Goal: Entertainment & Leisure: Browse casually

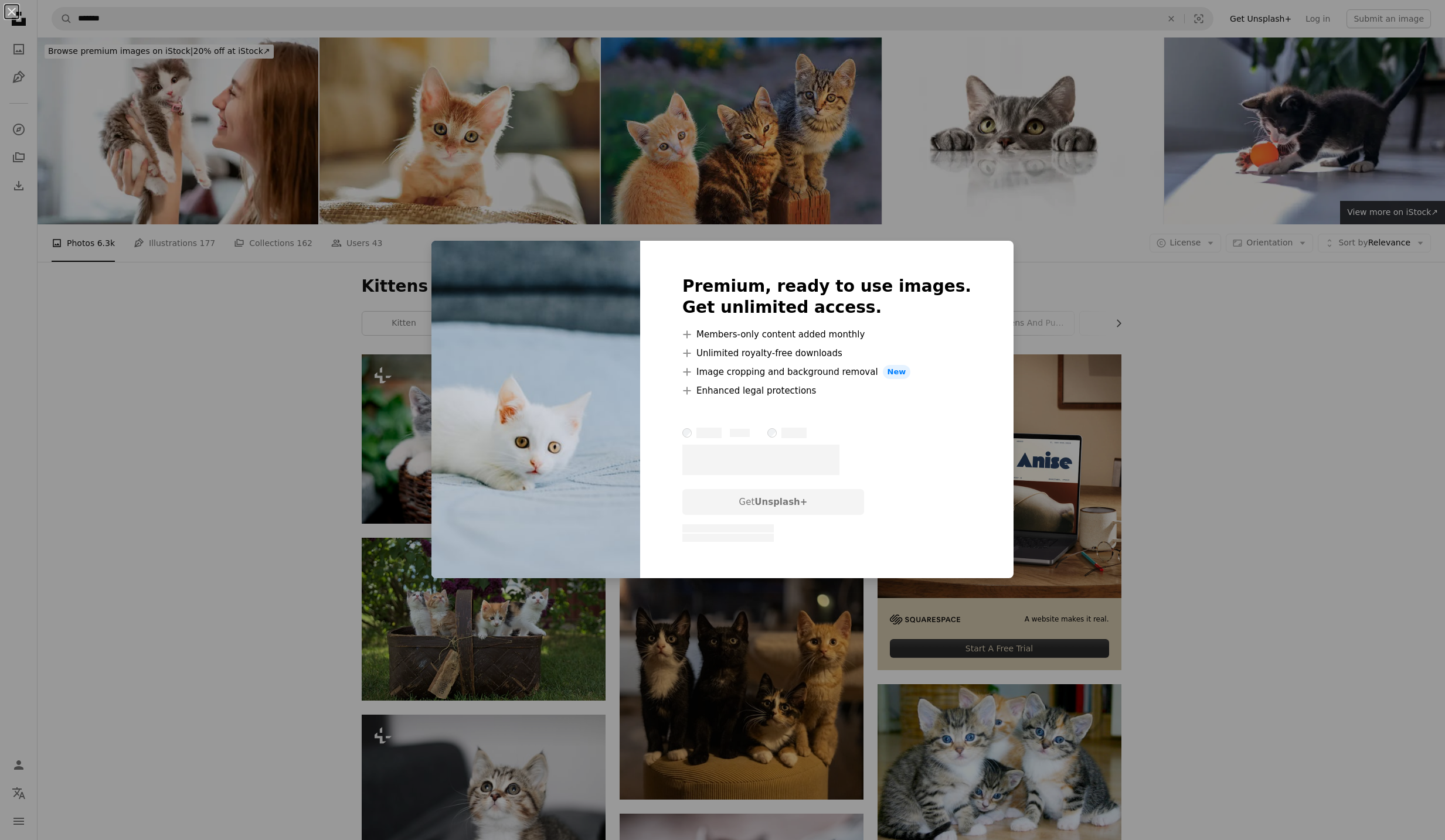
scroll to position [6727, 0]
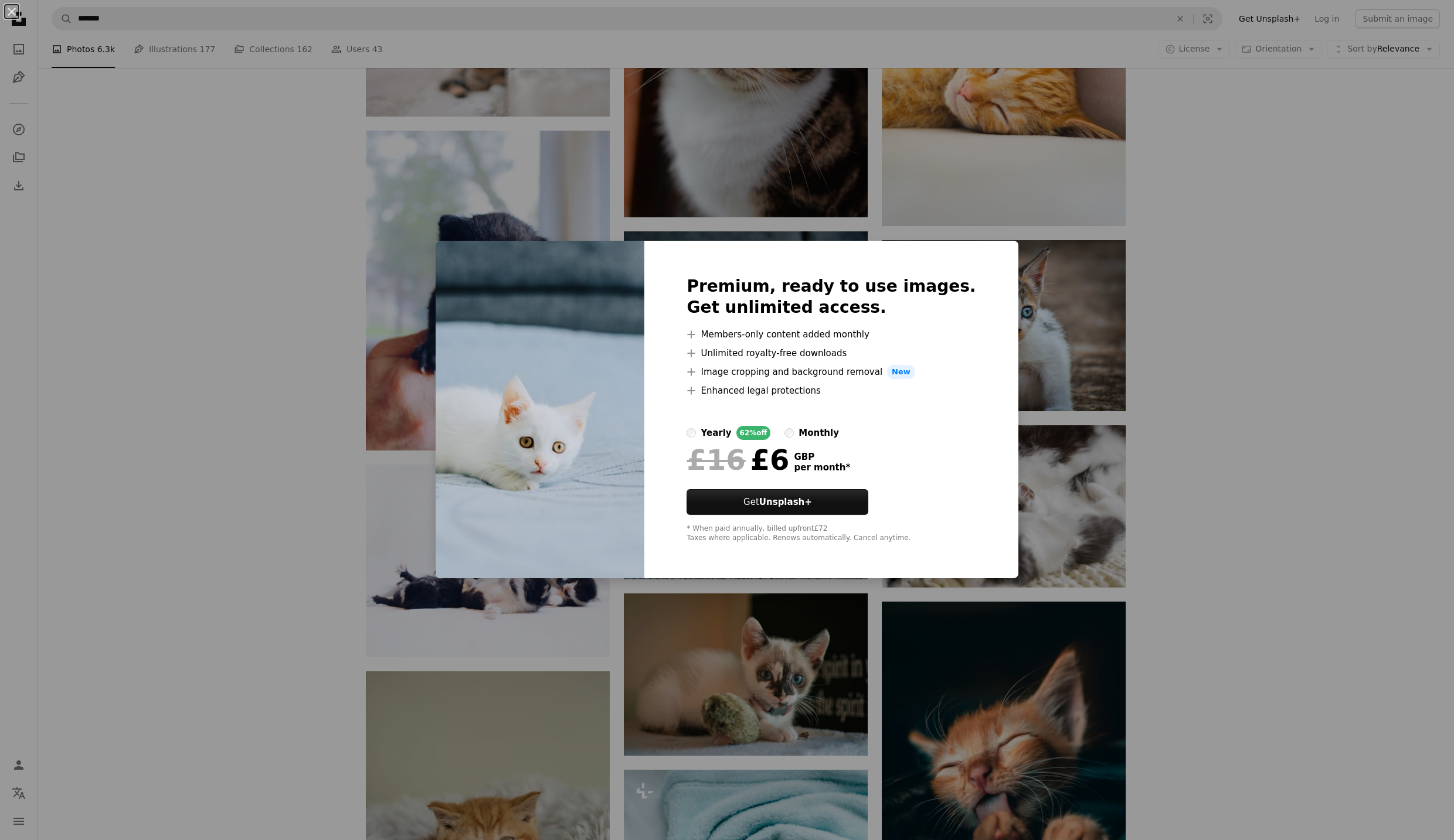
click at [314, 430] on div "An X shape Premium, ready to use images. Get unlimited access. A plus sign Memb…" at bounding box center [727, 420] width 1454 height 840
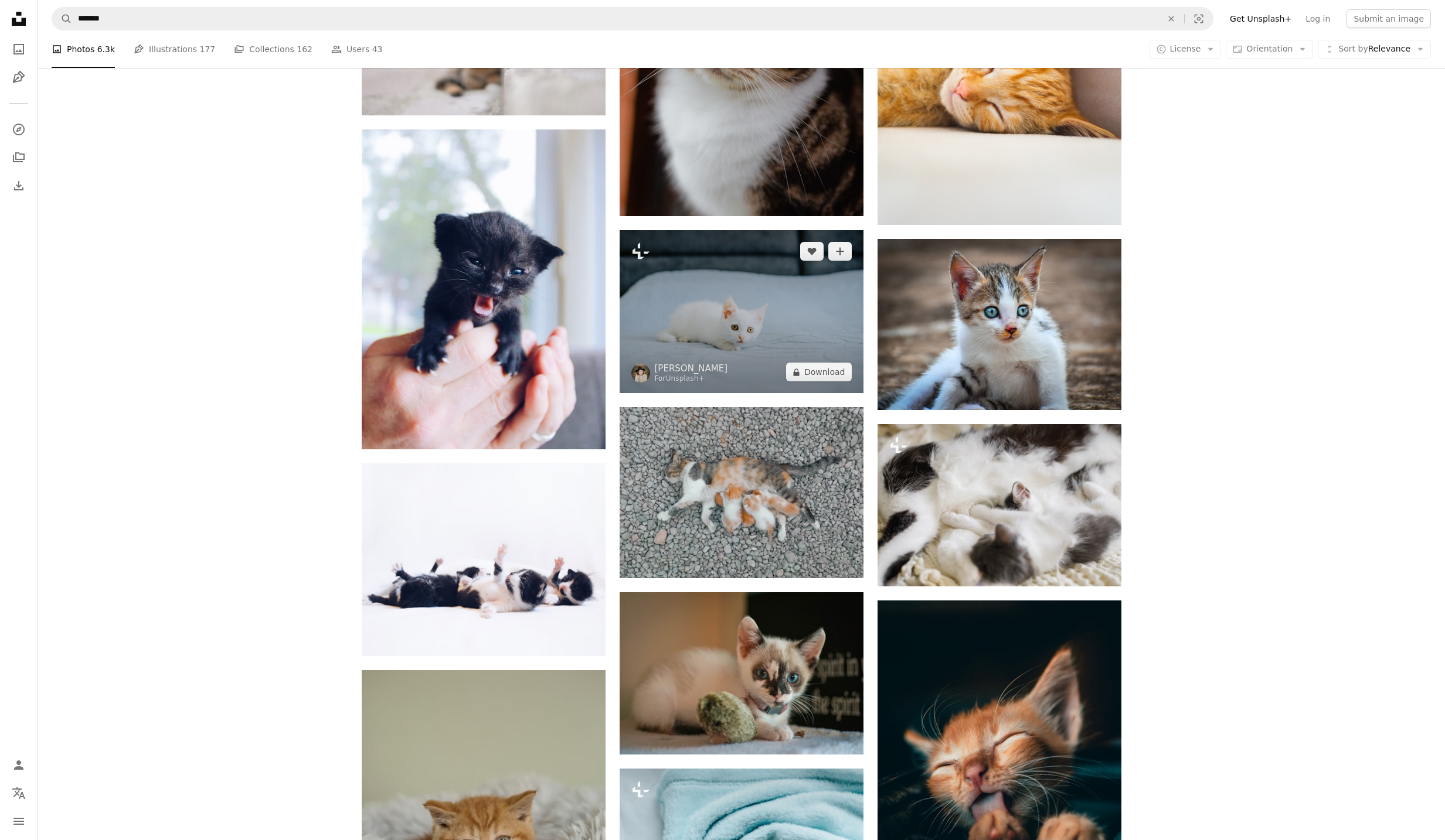
click at [769, 303] on img at bounding box center [742, 311] width 244 height 162
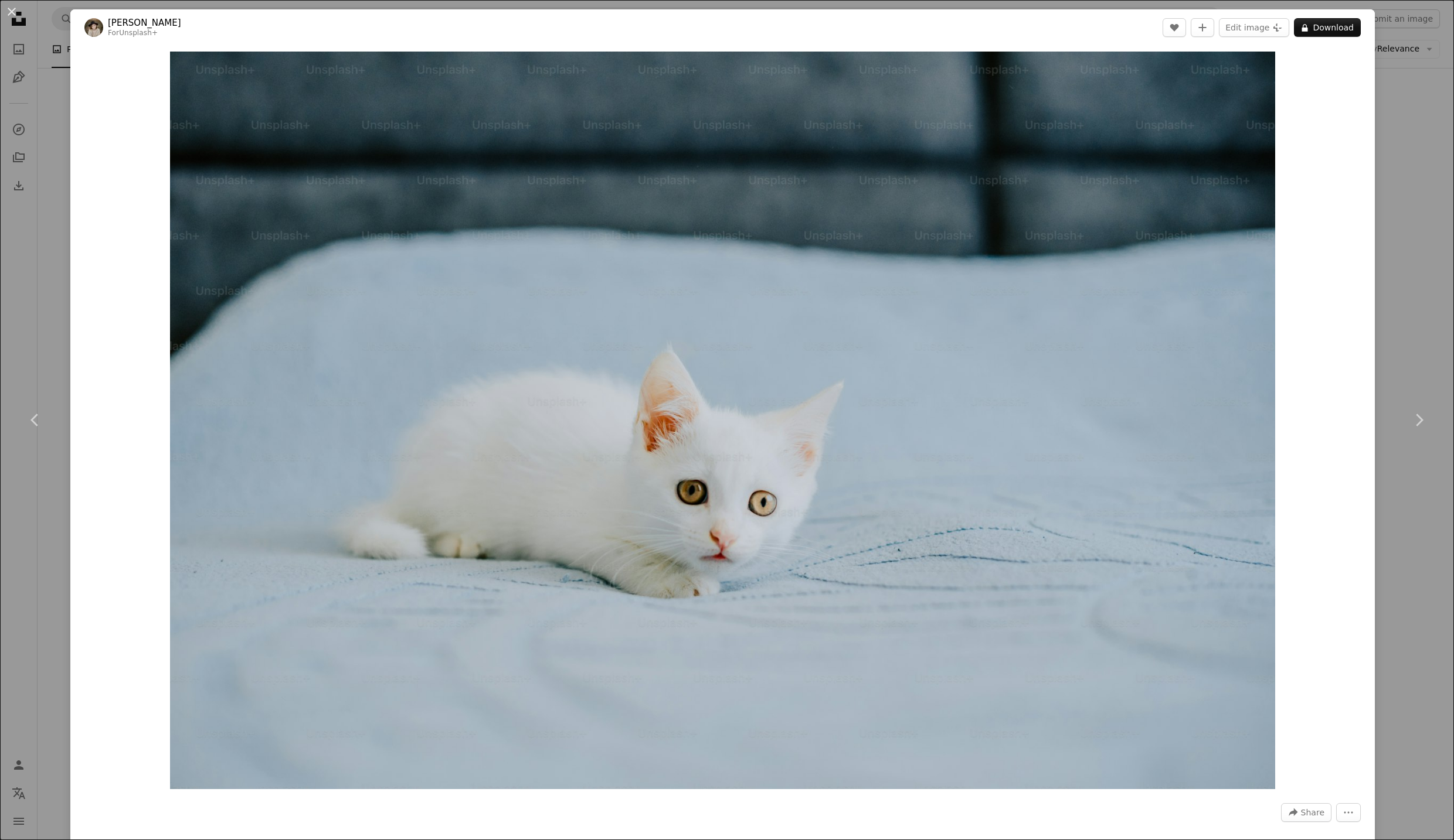
click at [34, 281] on div "An X shape Chevron left Chevron right [PERSON_NAME] For Unsplash+ A heart A plu…" at bounding box center [727, 420] width 1454 height 840
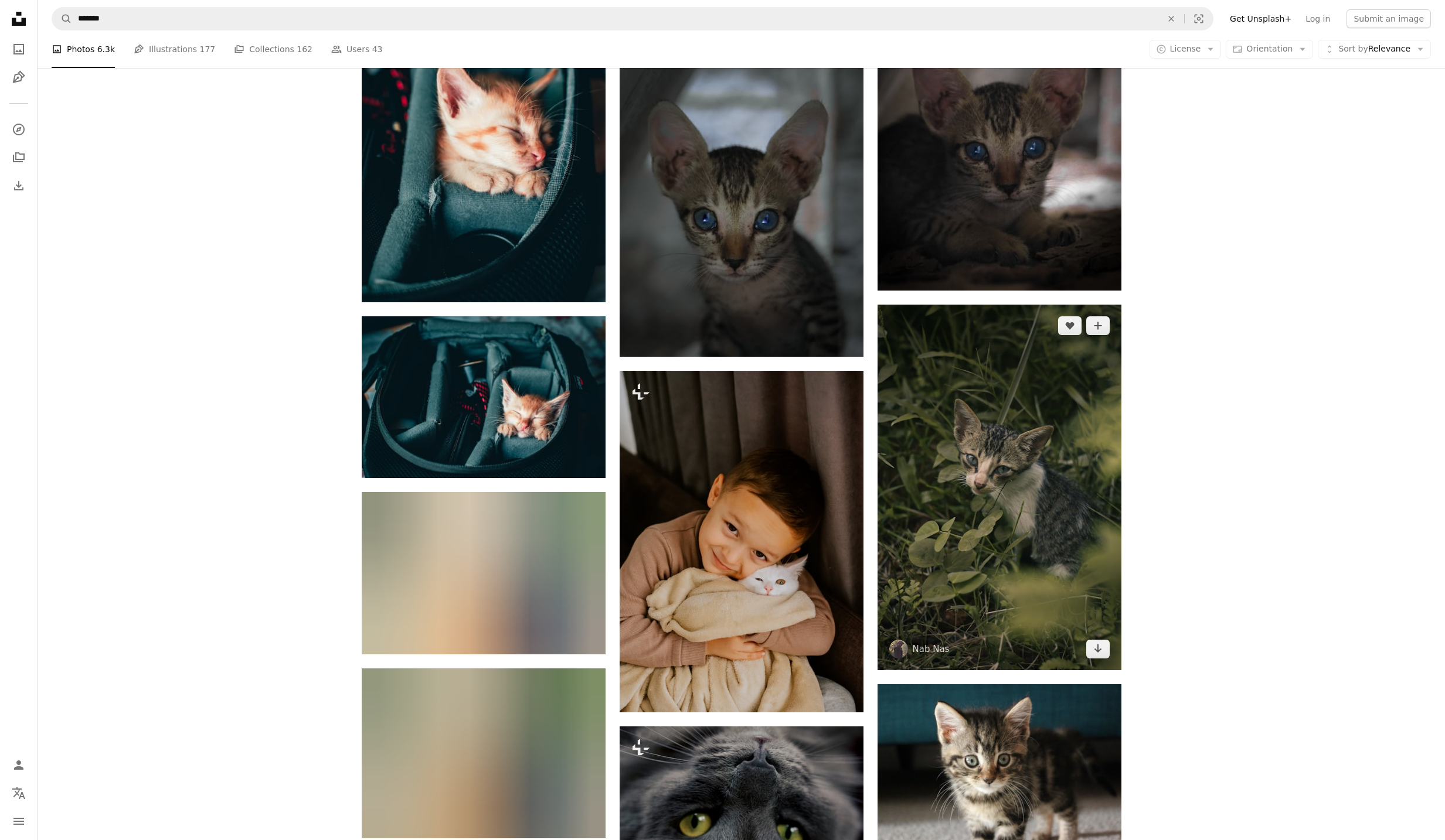
scroll to position [10770, 0]
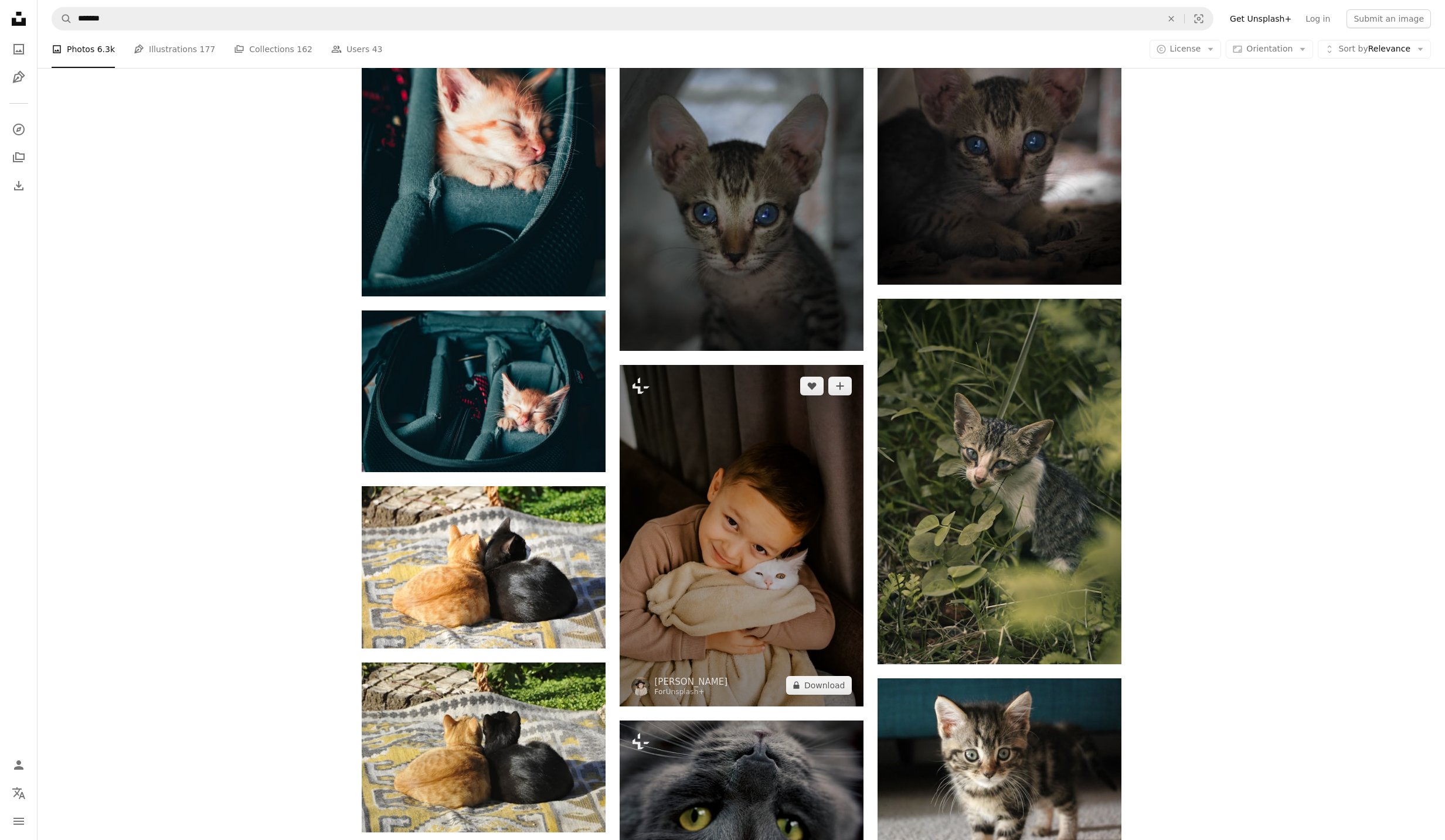
click at [679, 462] on img at bounding box center [742, 535] width 244 height 342
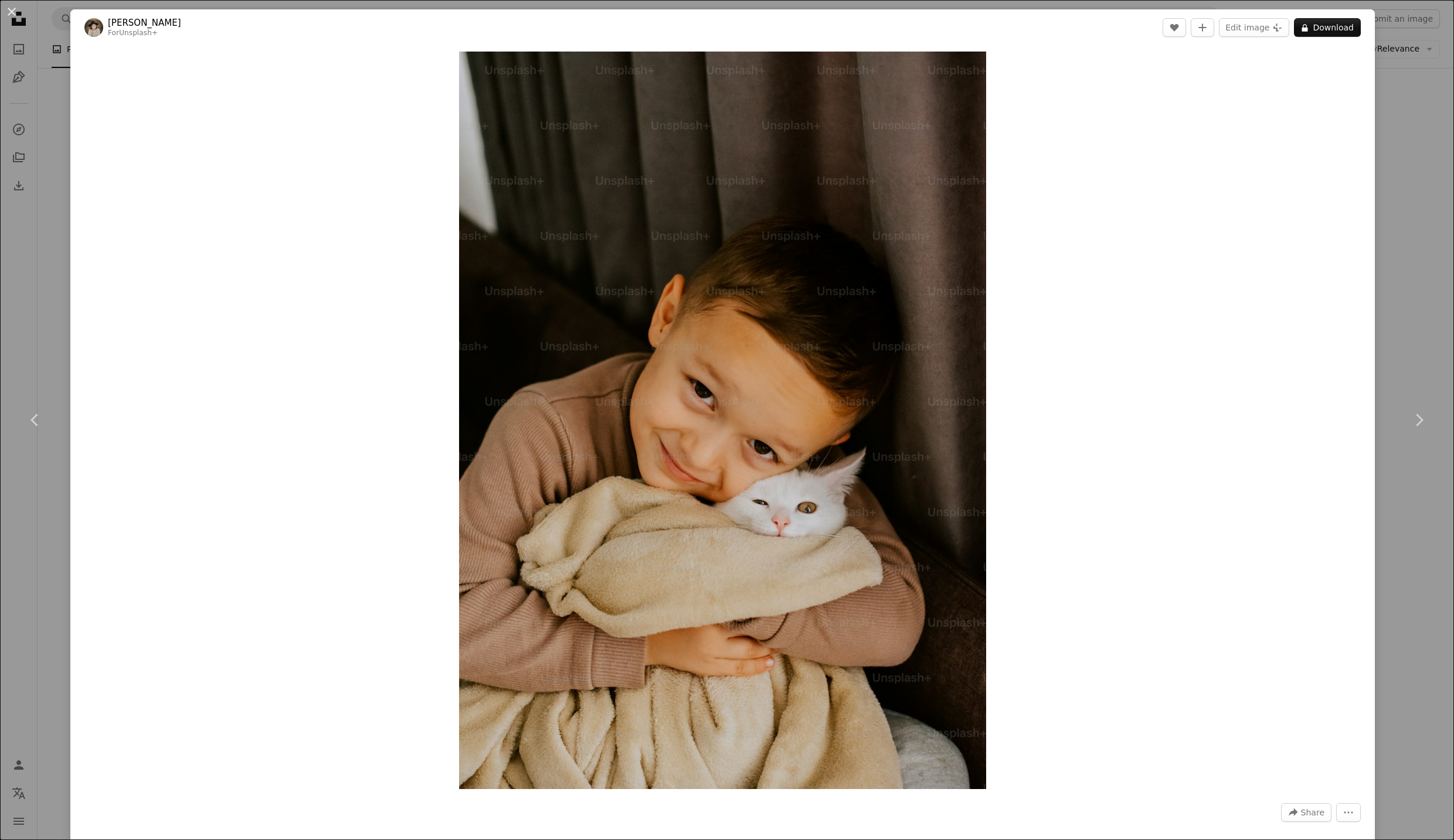
click at [49, 526] on div "An X shape Chevron left Chevron right [PERSON_NAME] For Unsplash+ A heart A plu…" at bounding box center [727, 420] width 1454 height 840
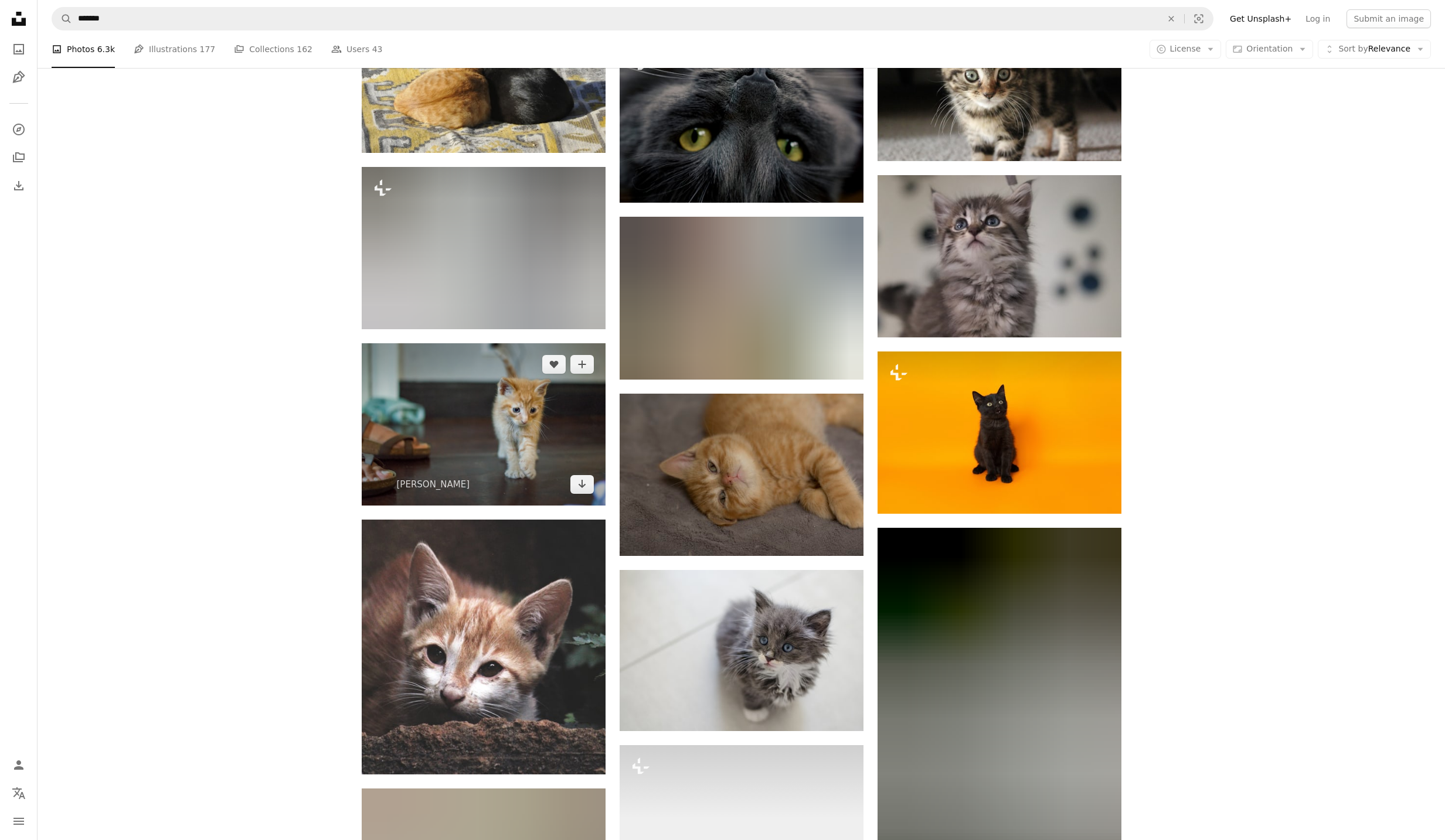
scroll to position [11450, 0]
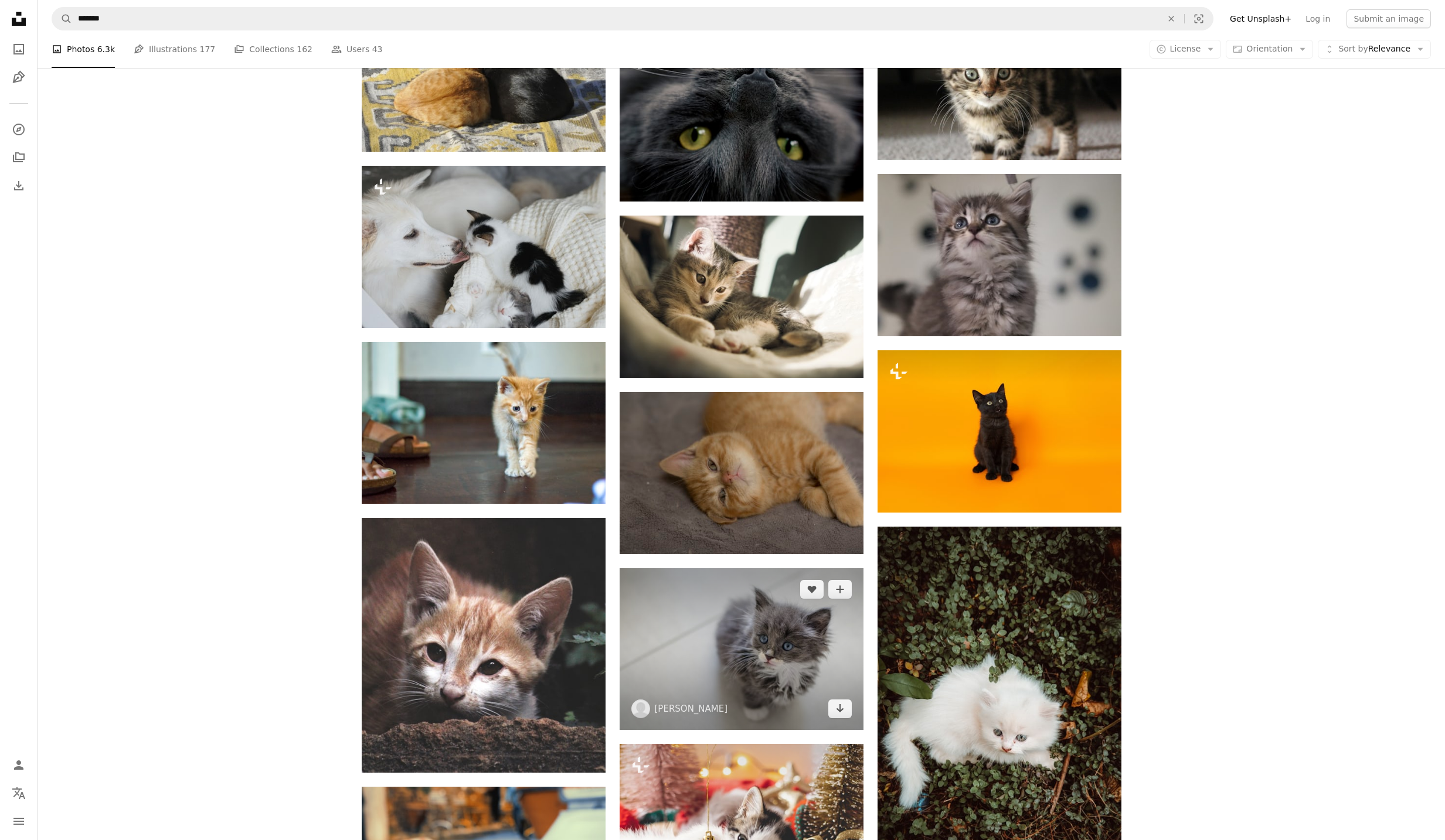
click at [691, 610] on img at bounding box center [742, 648] width 244 height 161
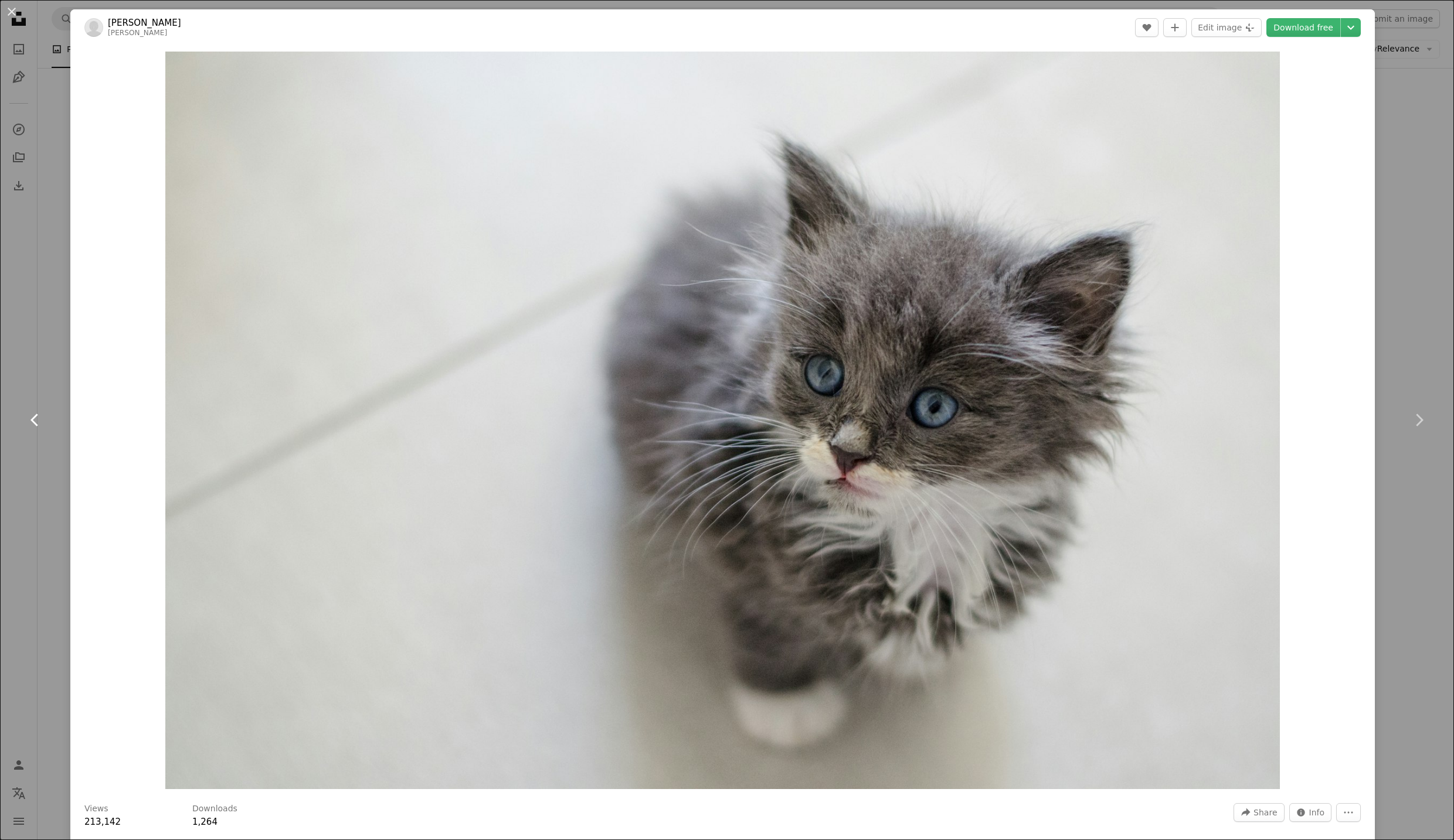
click at [47, 371] on link "Chevron left" at bounding box center [35, 420] width 70 height 113
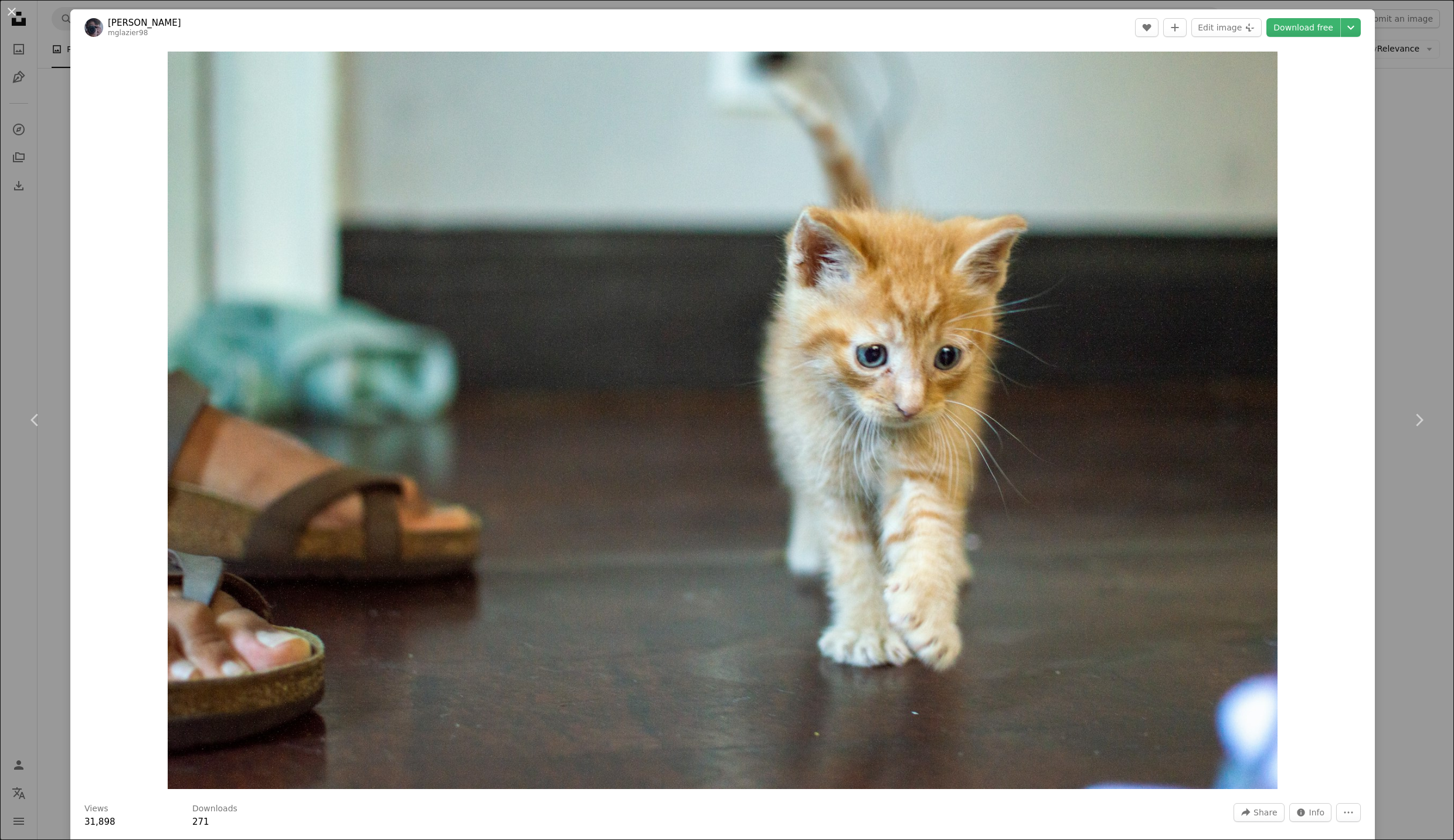
drag, startPoint x: 93, startPoint y: 358, endPoint x: 115, endPoint y: 364, distance: 22.8
click at [96, 358] on div "An X shape Chevron left Chevron right [PERSON_NAME] mglazier98 A heart A plus s…" at bounding box center [727, 420] width 1454 height 840
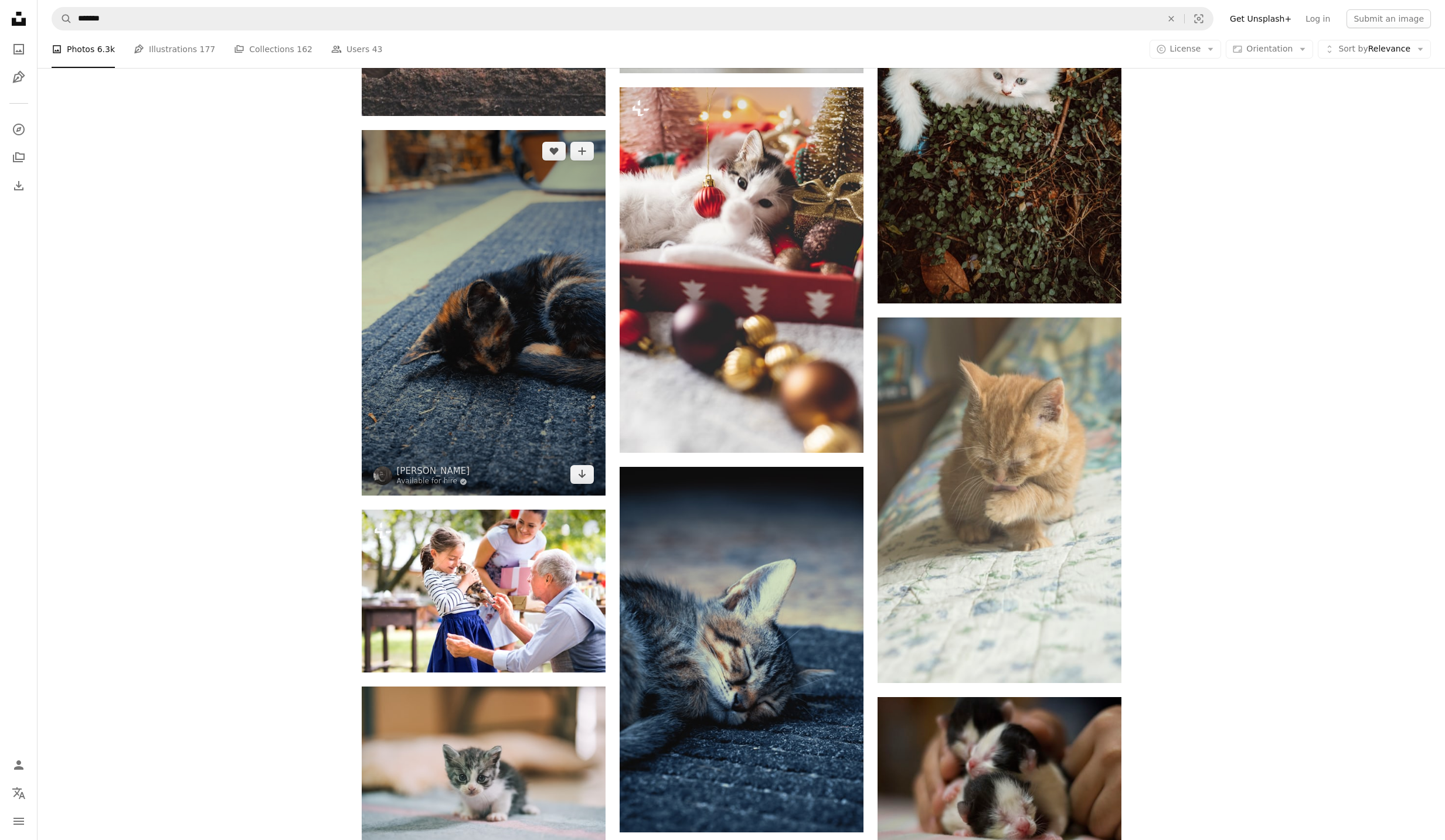
scroll to position [11994, 0]
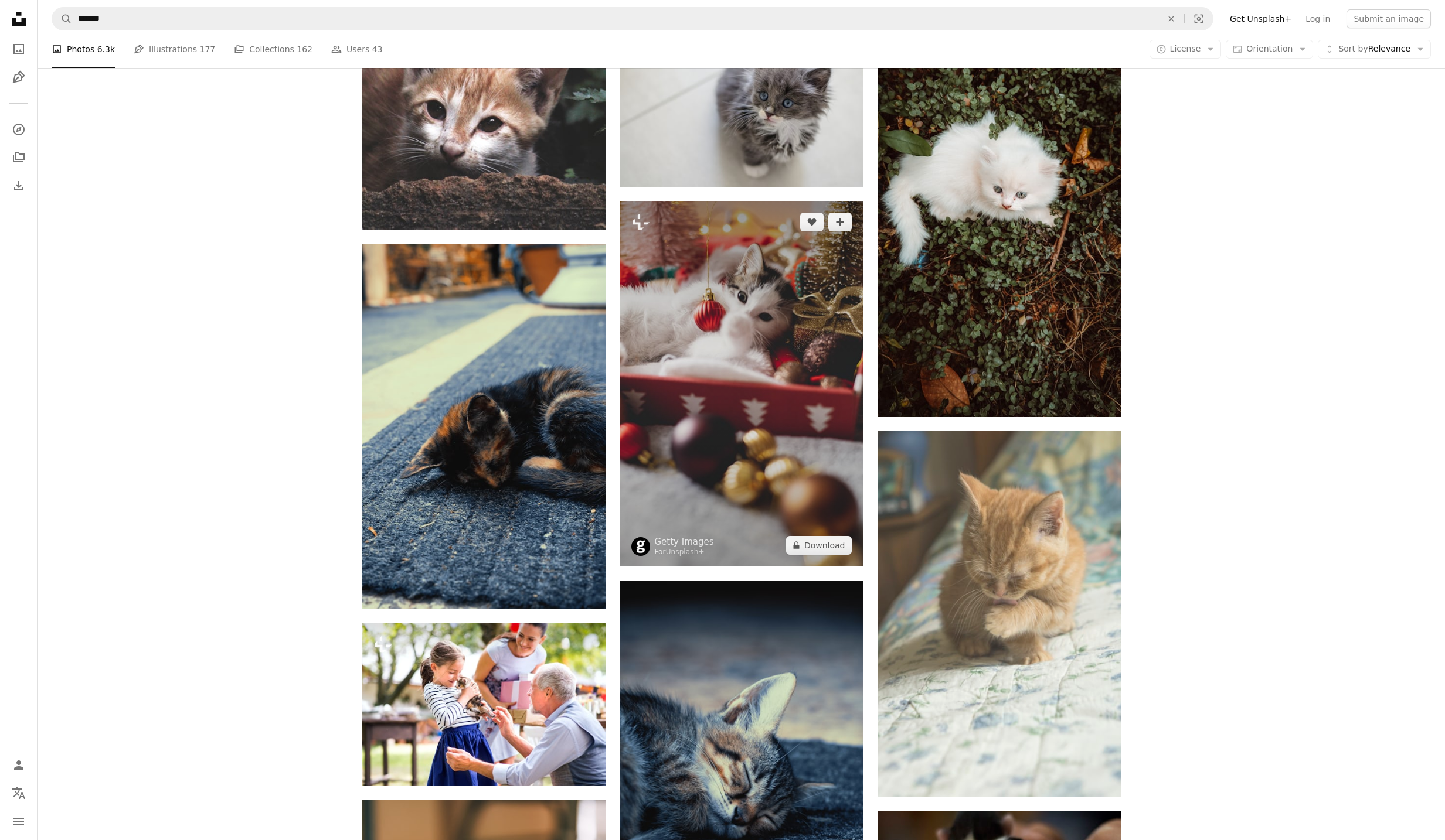
click at [703, 463] on img at bounding box center [742, 384] width 244 height 366
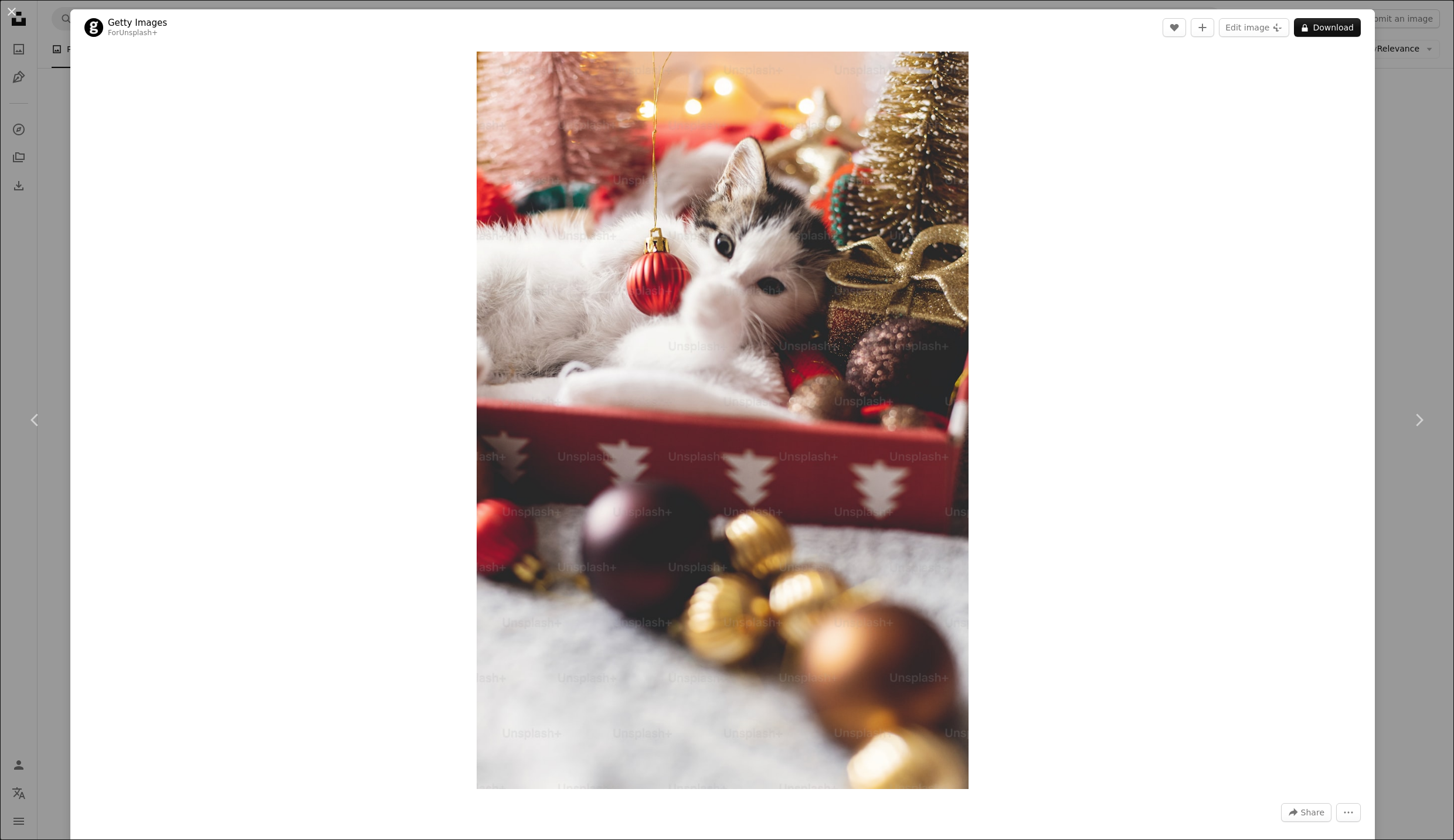
click at [61, 490] on div "An X shape Chevron left Chevron right Getty Images For Unsplash+ A heart A plus…" at bounding box center [727, 420] width 1454 height 840
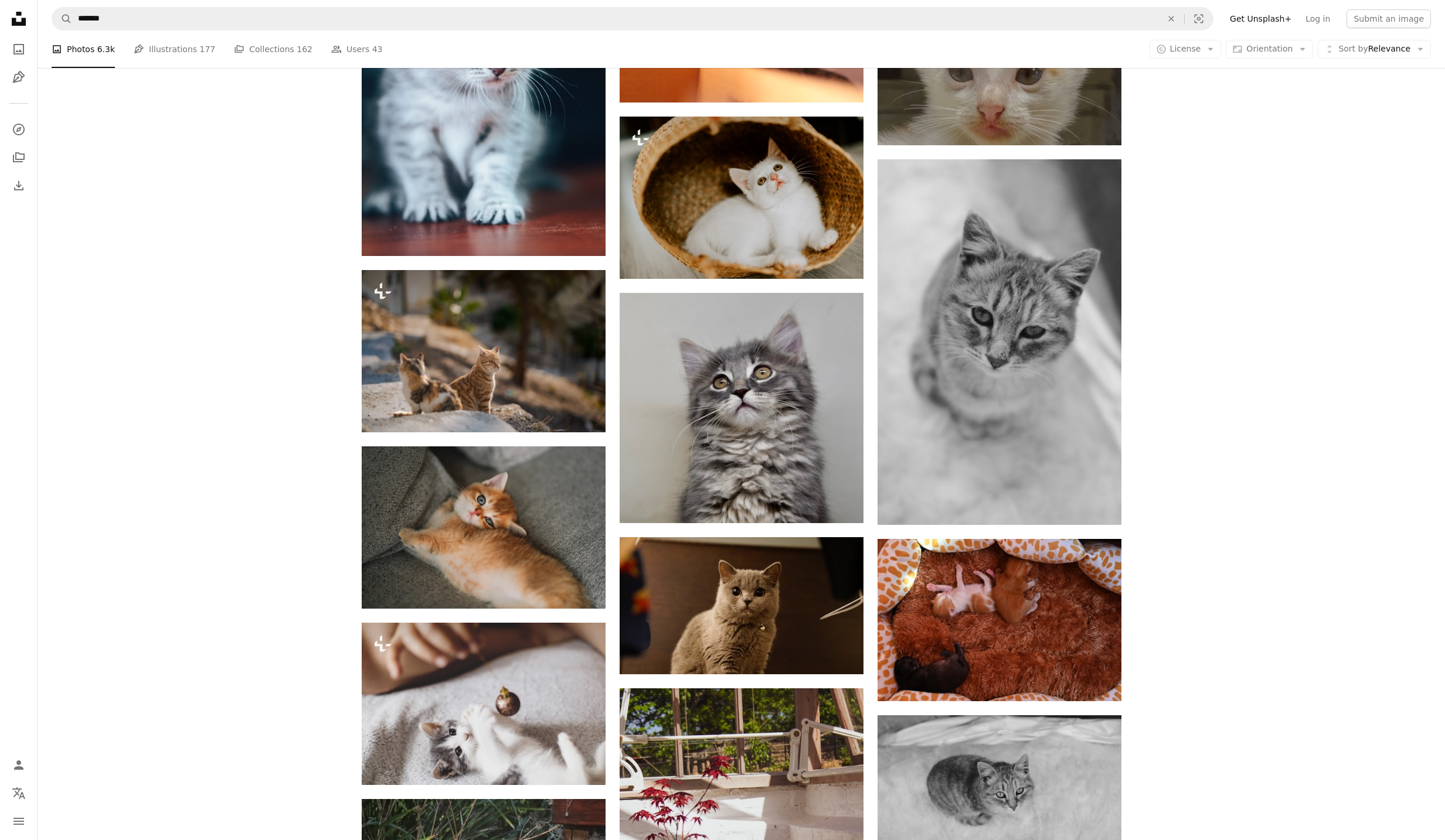
scroll to position [14428, 0]
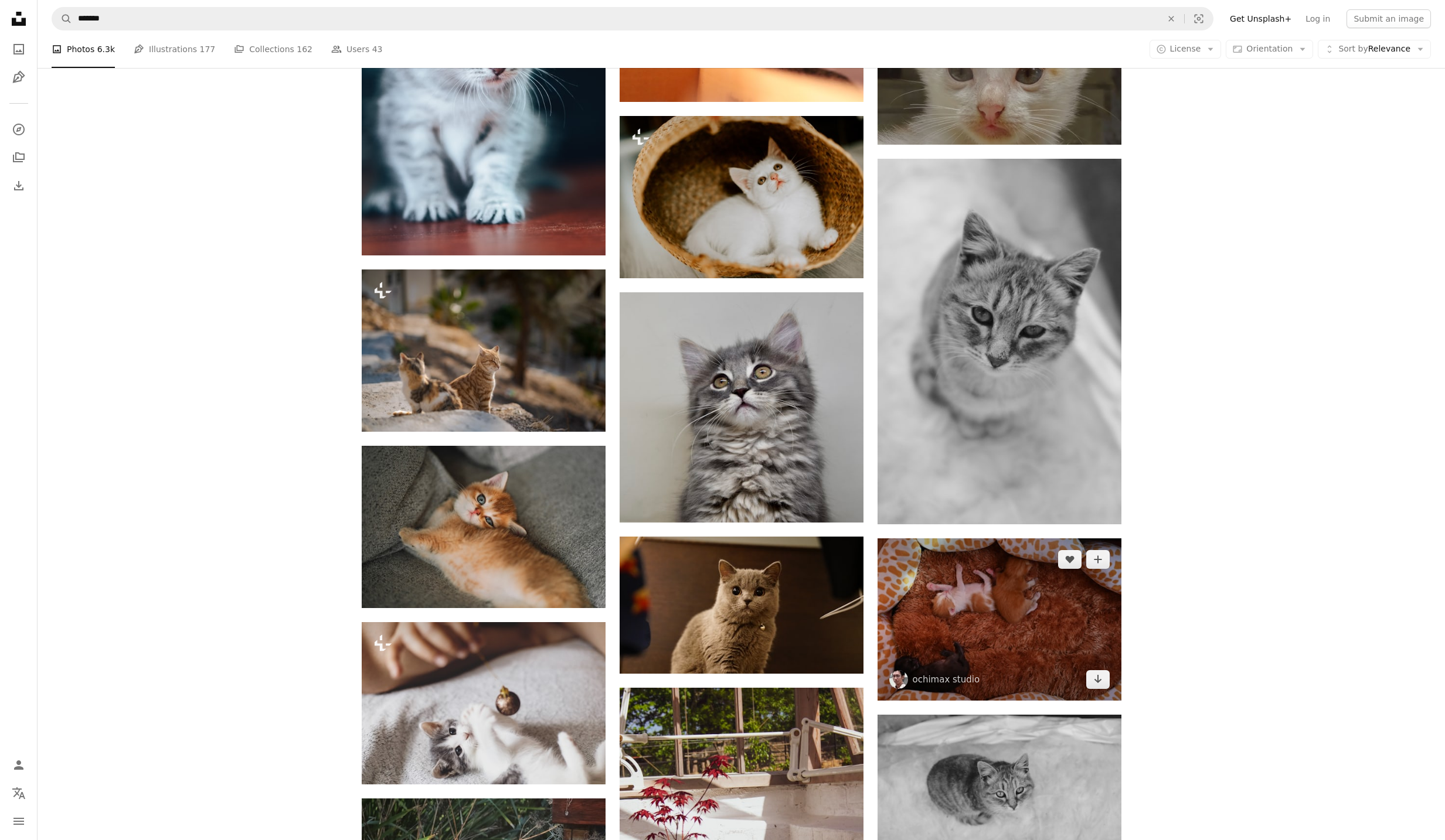
click at [983, 642] on img at bounding box center [999, 619] width 244 height 162
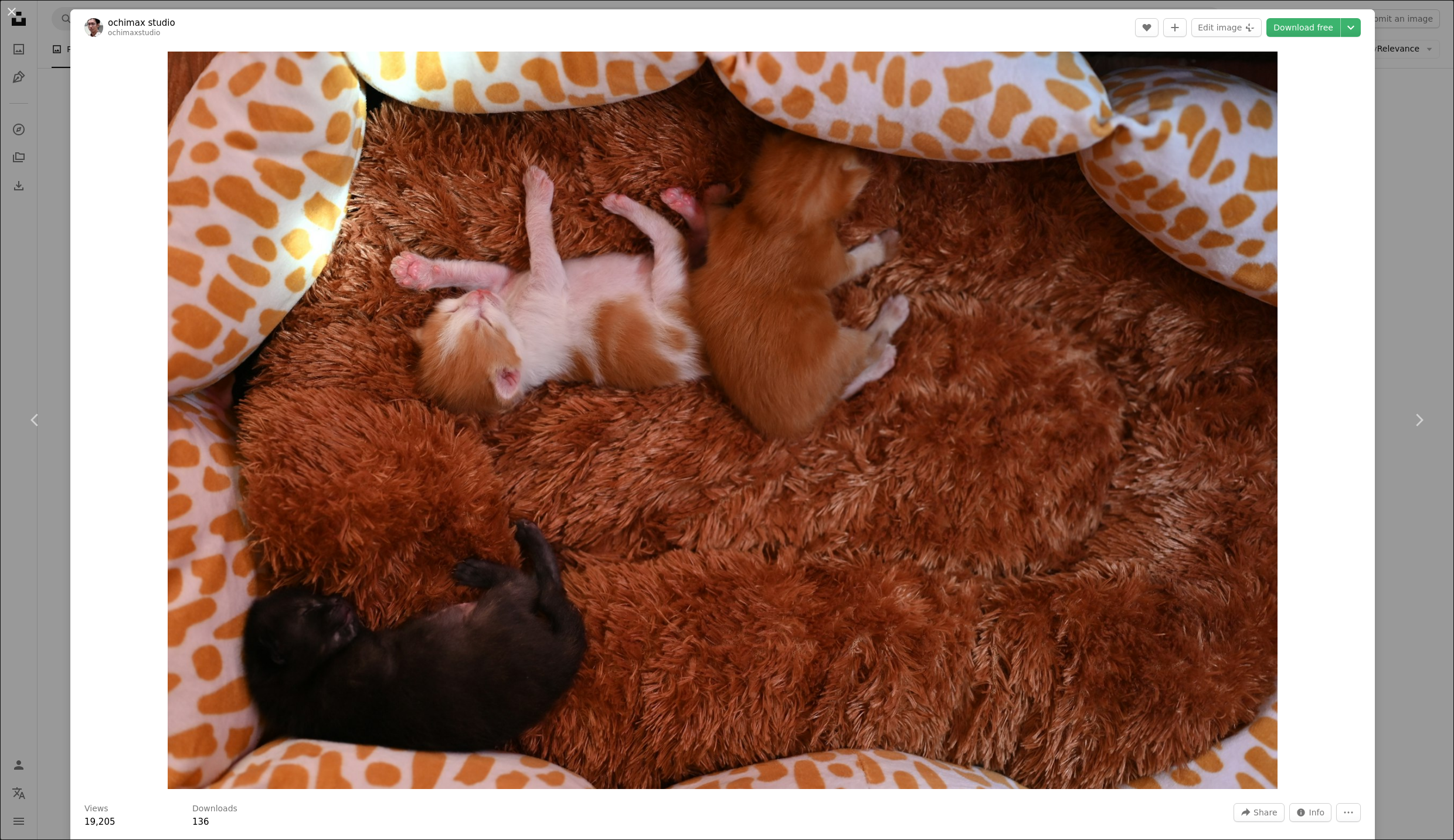
click at [32, 497] on div "An X shape Chevron left Chevron right ochimax studio ochimaxstudio A heart A pl…" at bounding box center [727, 420] width 1454 height 840
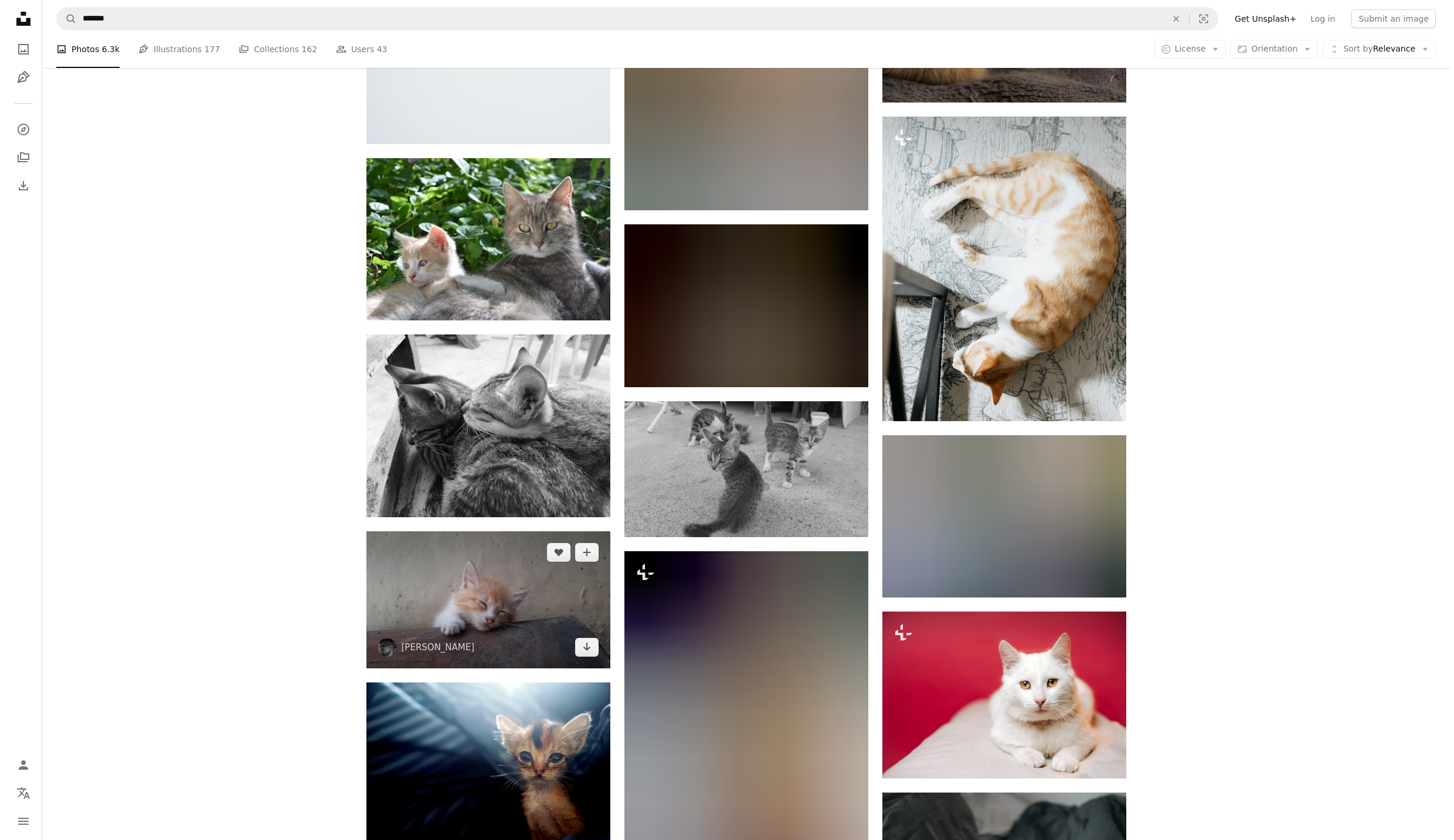
scroll to position [18141, 0]
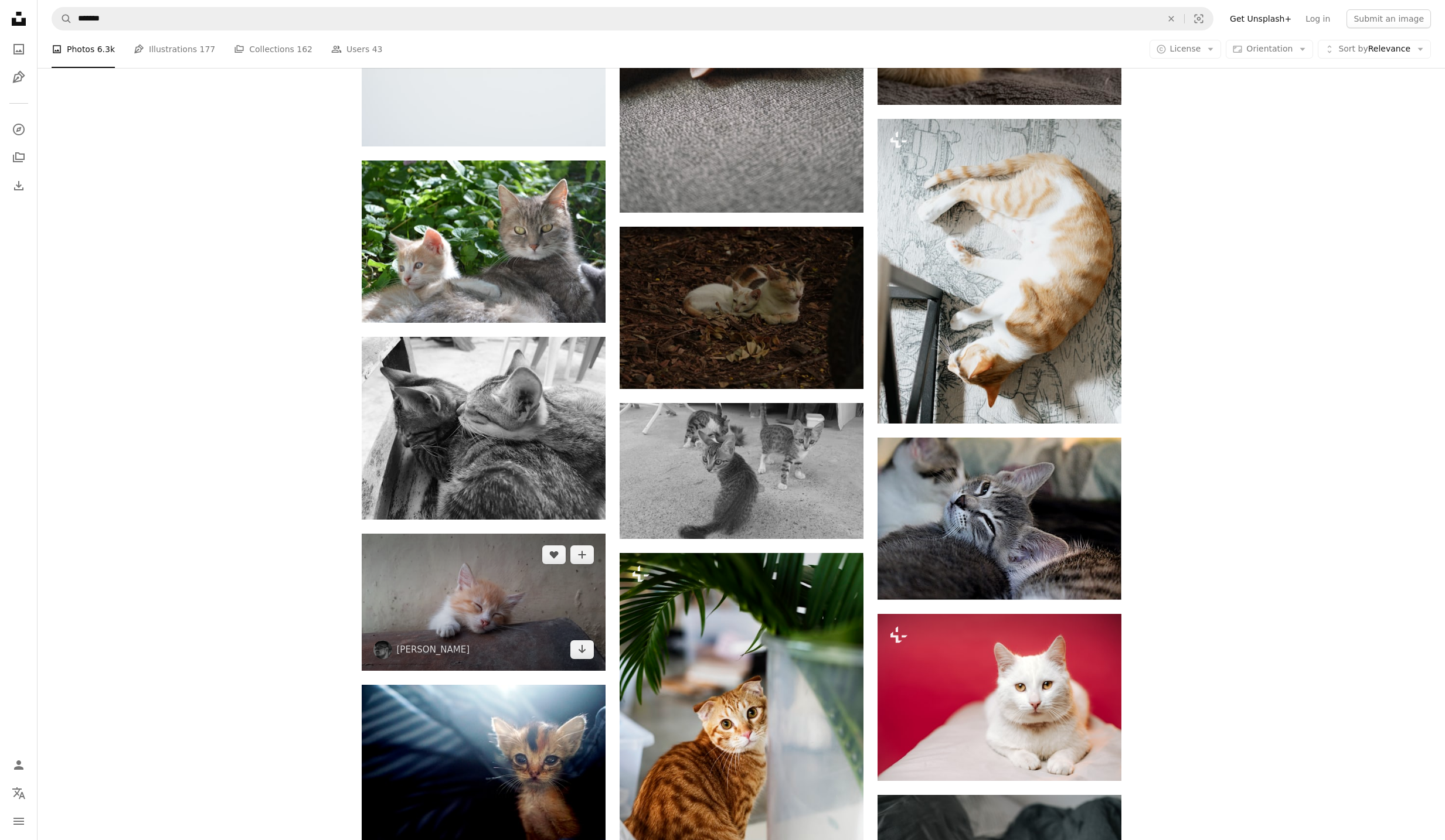
click at [520, 626] on img at bounding box center [483, 602] width 244 height 137
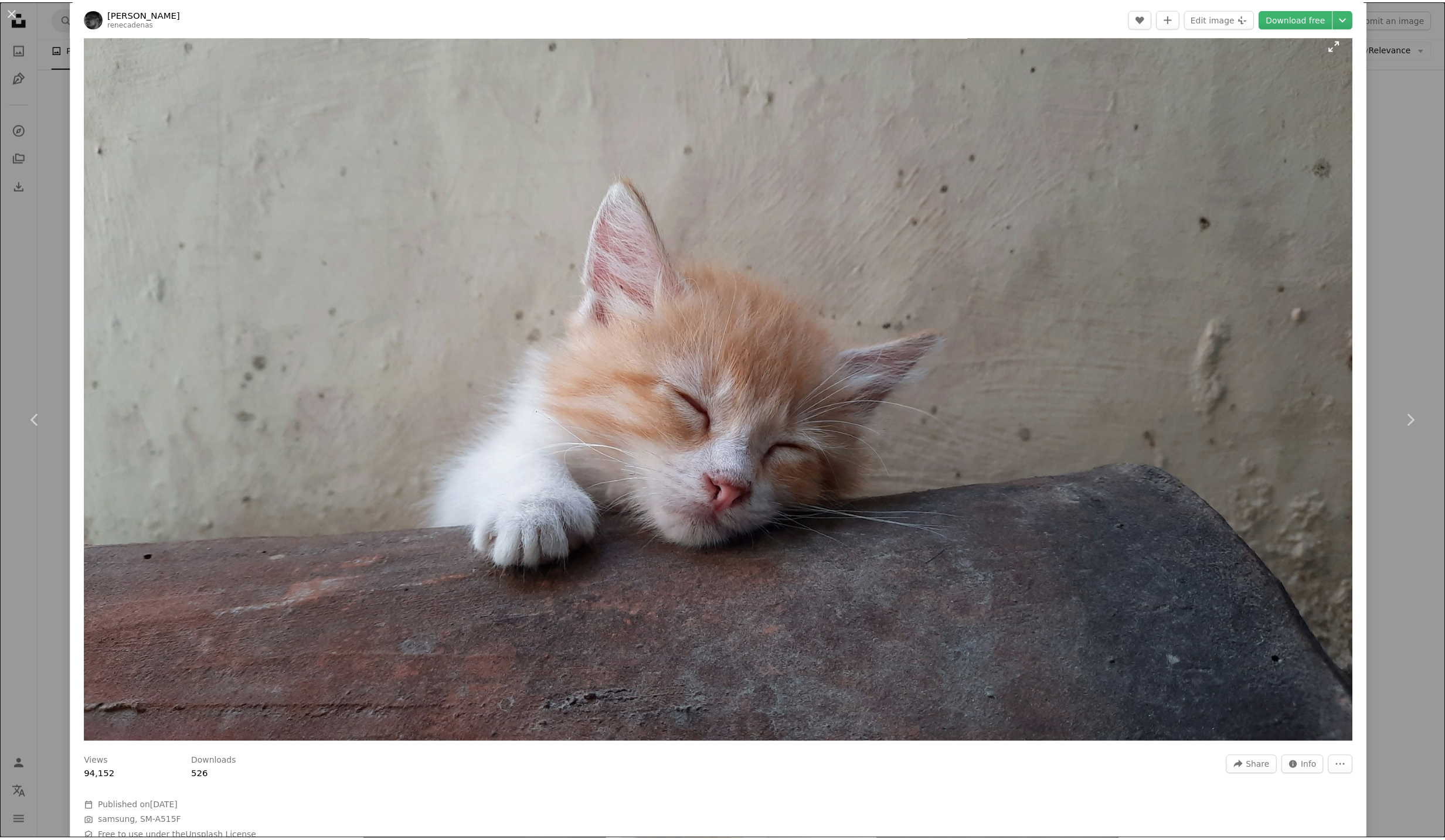
scroll to position [29, 0]
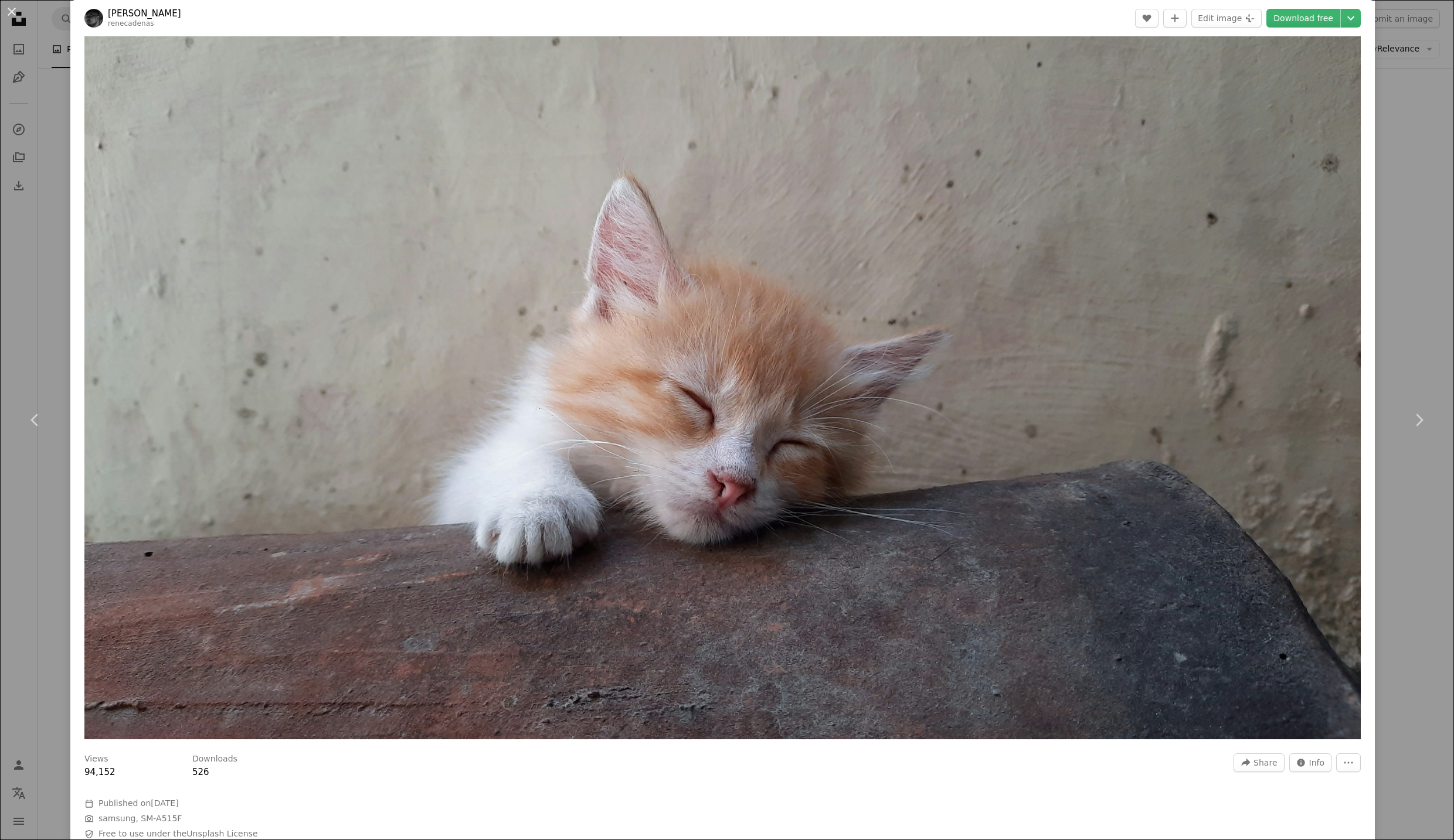
click at [34, 575] on div "An X shape Chevron left Chevron right [PERSON_NAME] renecadenas A heart A plus …" at bounding box center [727, 420] width 1454 height 840
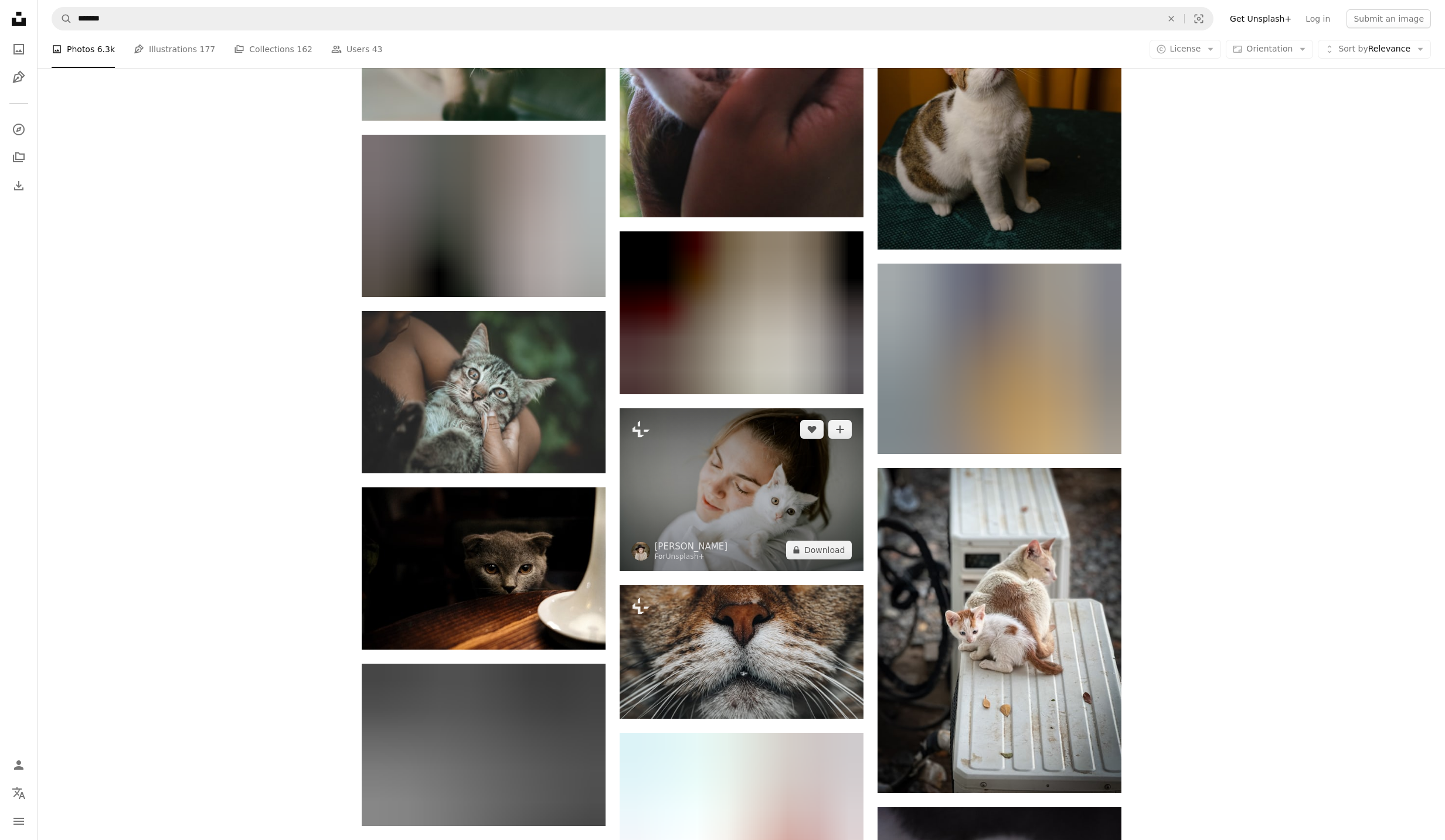
scroll to position [19410, 0]
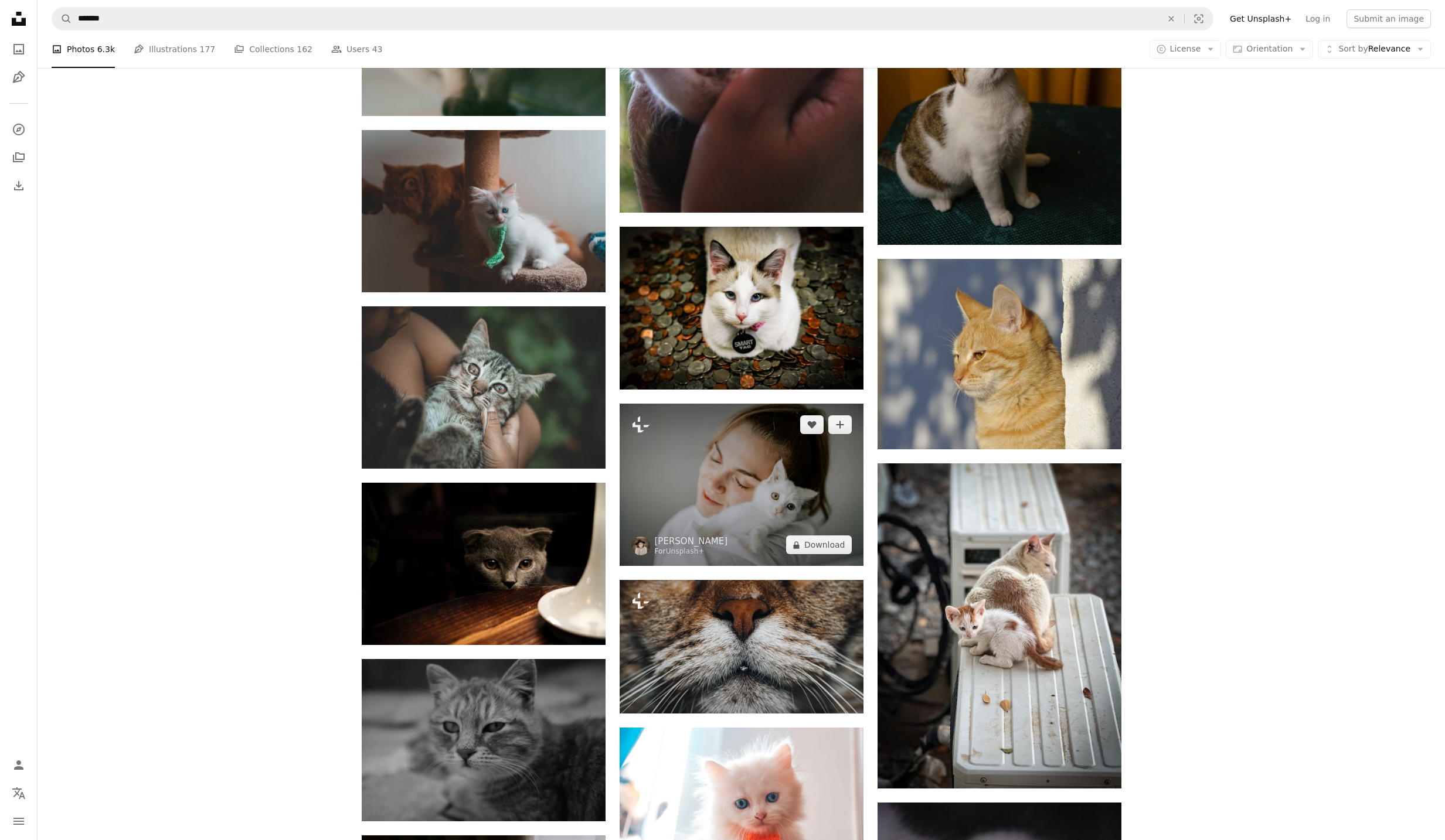
click at [709, 518] on img at bounding box center [742, 485] width 244 height 162
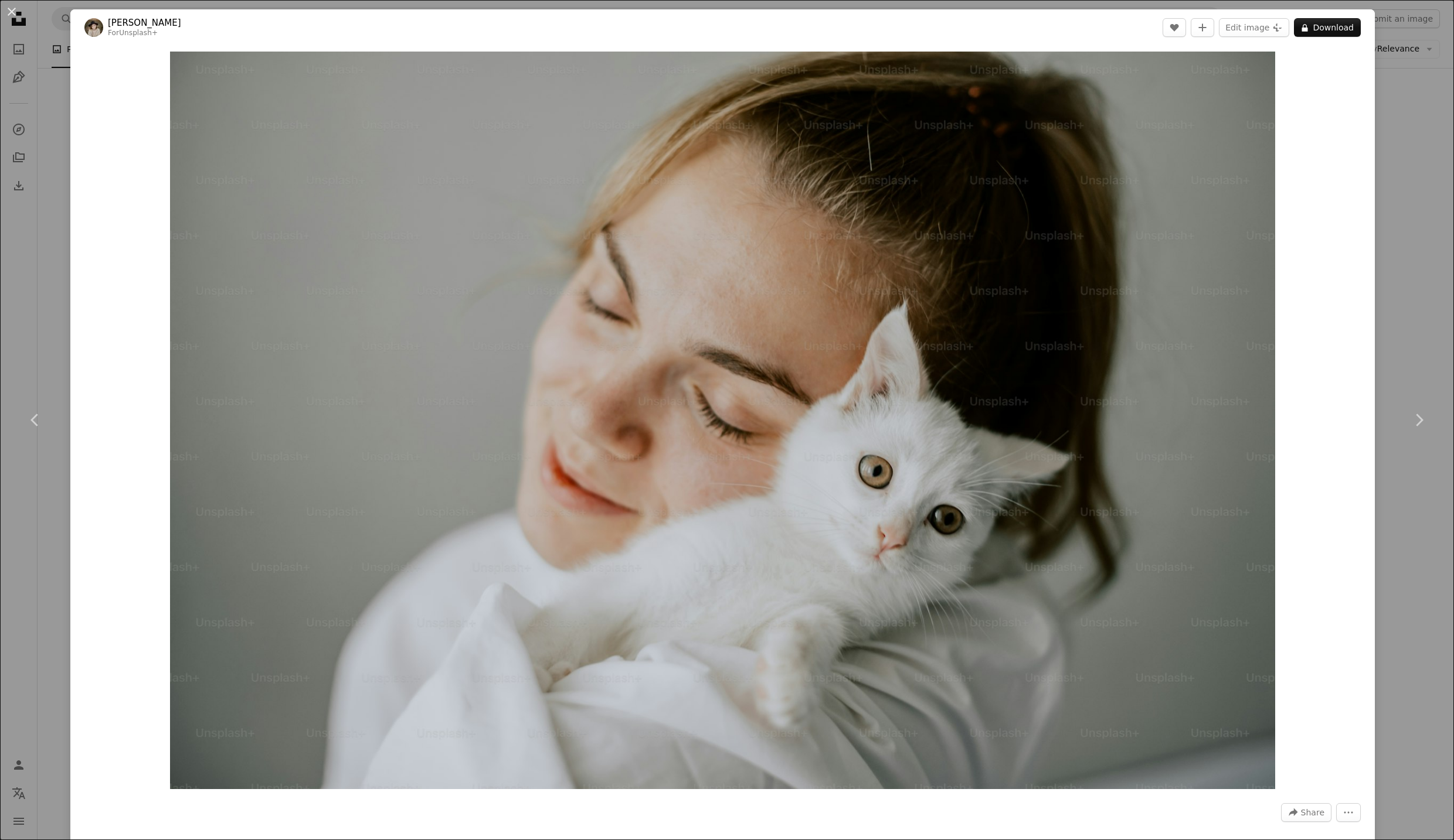
click at [46, 487] on div "An X shape Chevron left Chevron right [PERSON_NAME] For Unsplash+ A heart A plu…" at bounding box center [727, 420] width 1454 height 840
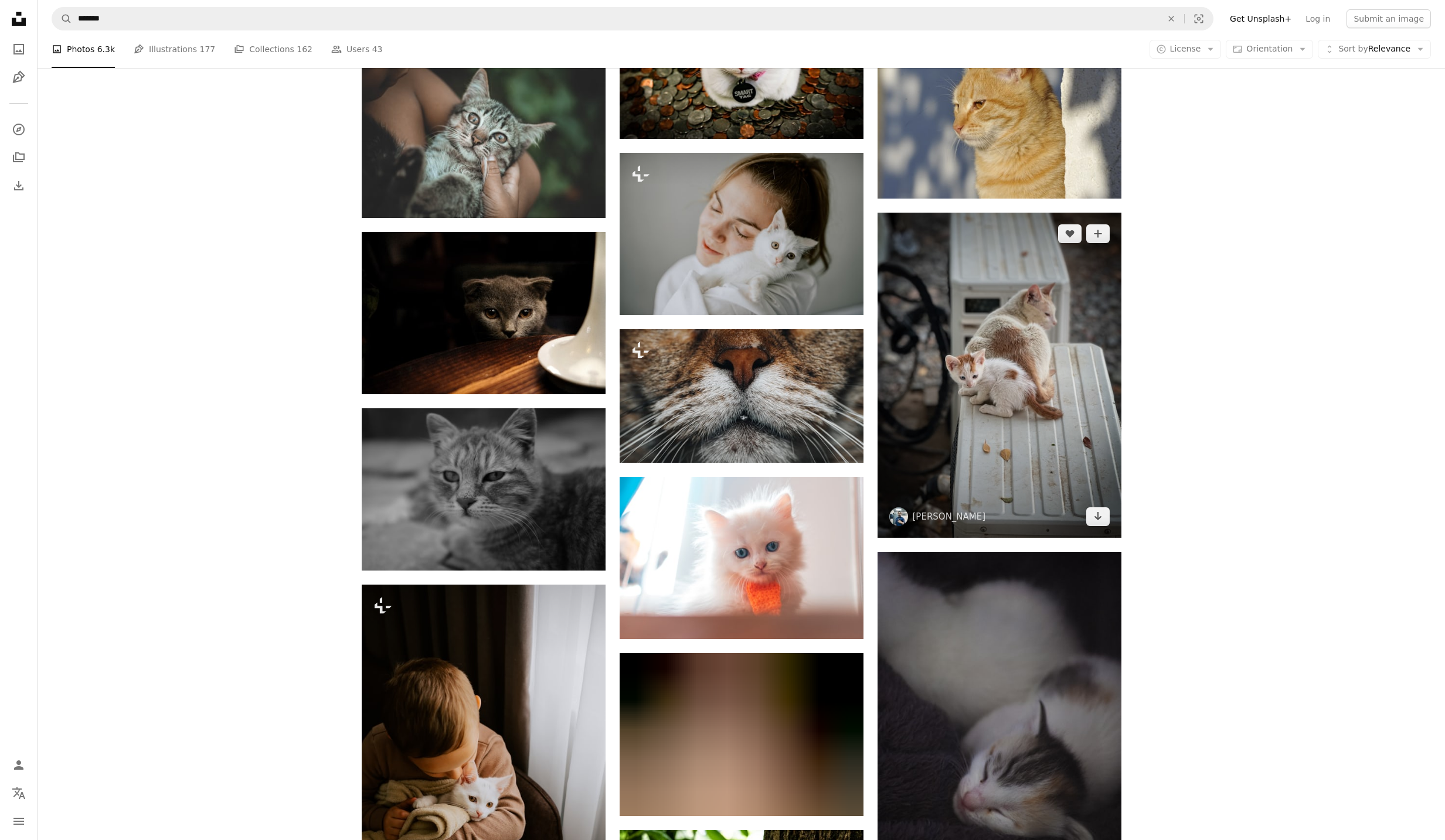
scroll to position [19668, 0]
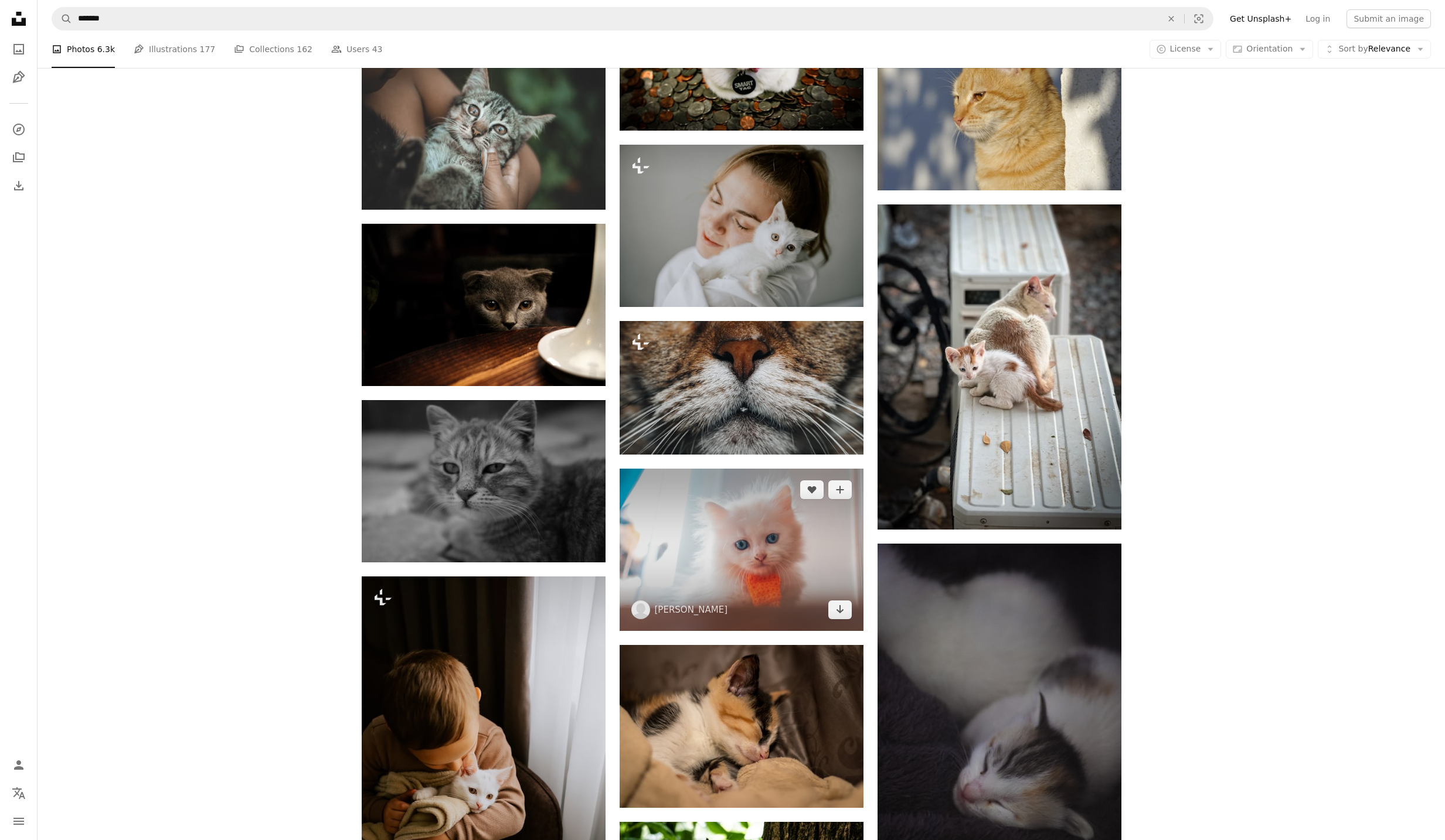
click at [687, 530] on img at bounding box center [742, 550] width 244 height 162
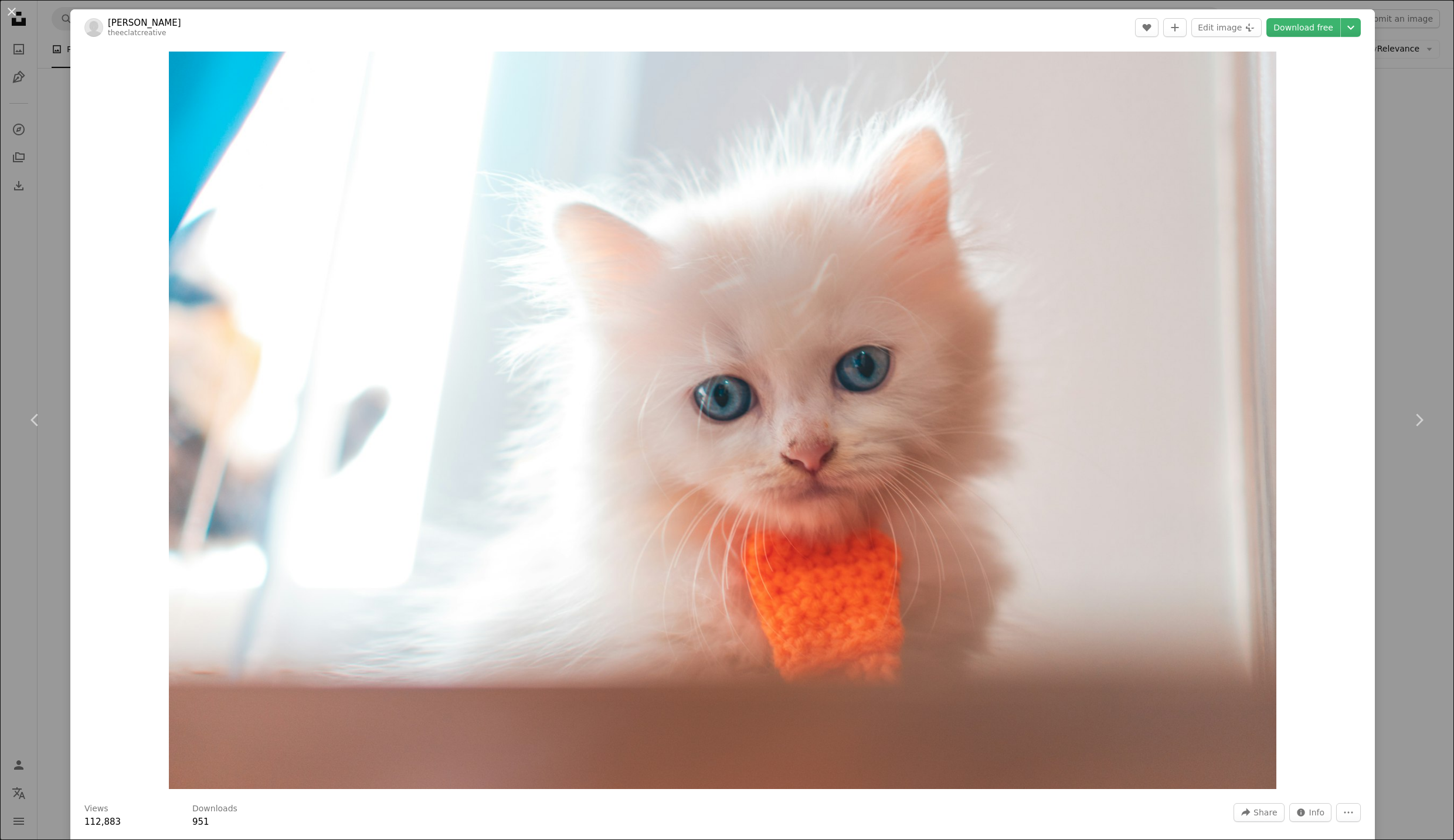
click at [21, 590] on div "An X shape Chevron left Chevron right [PERSON_NAME] theeclatcreative A heart A …" at bounding box center [727, 420] width 1454 height 840
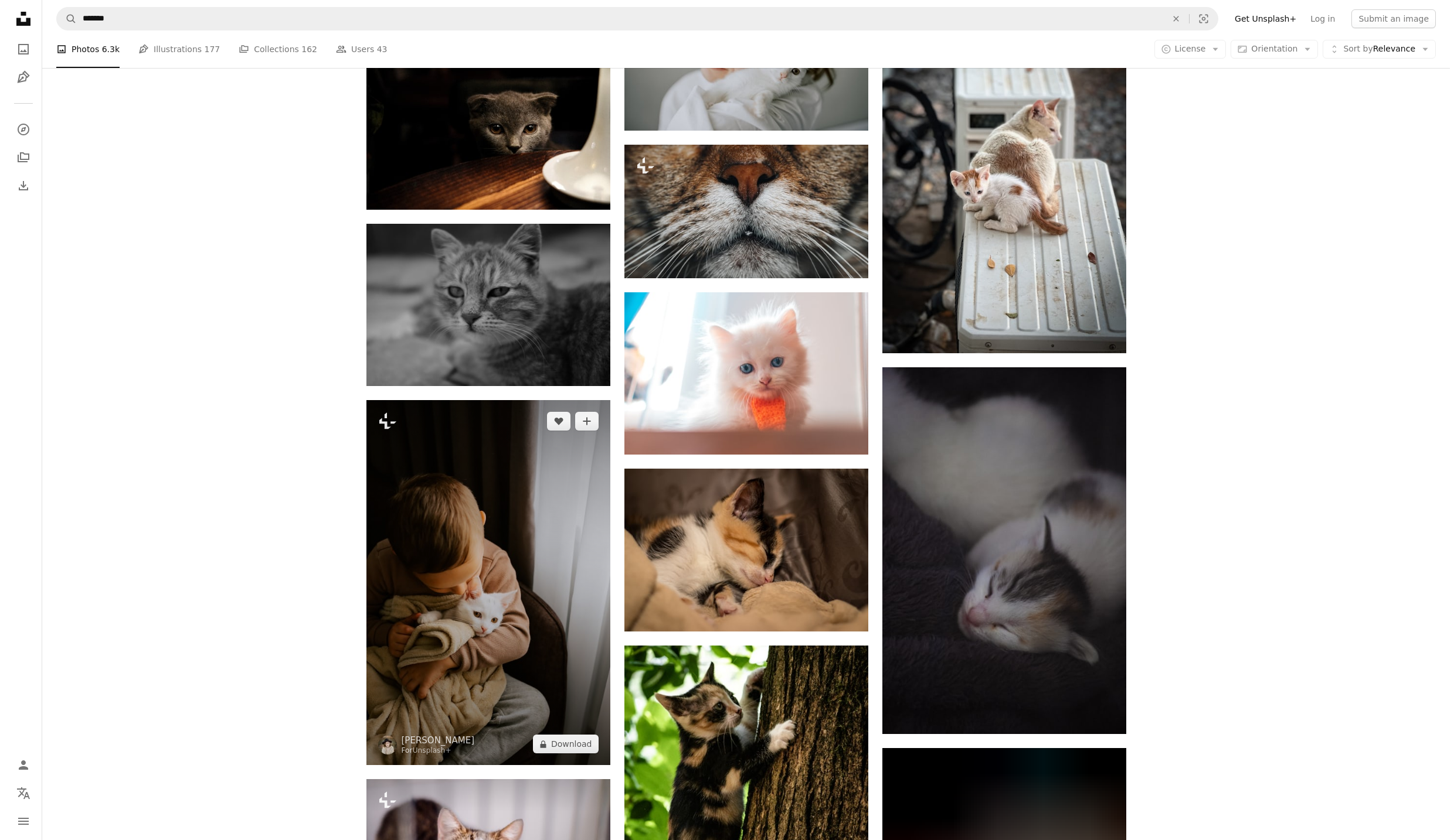
scroll to position [19846, 0]
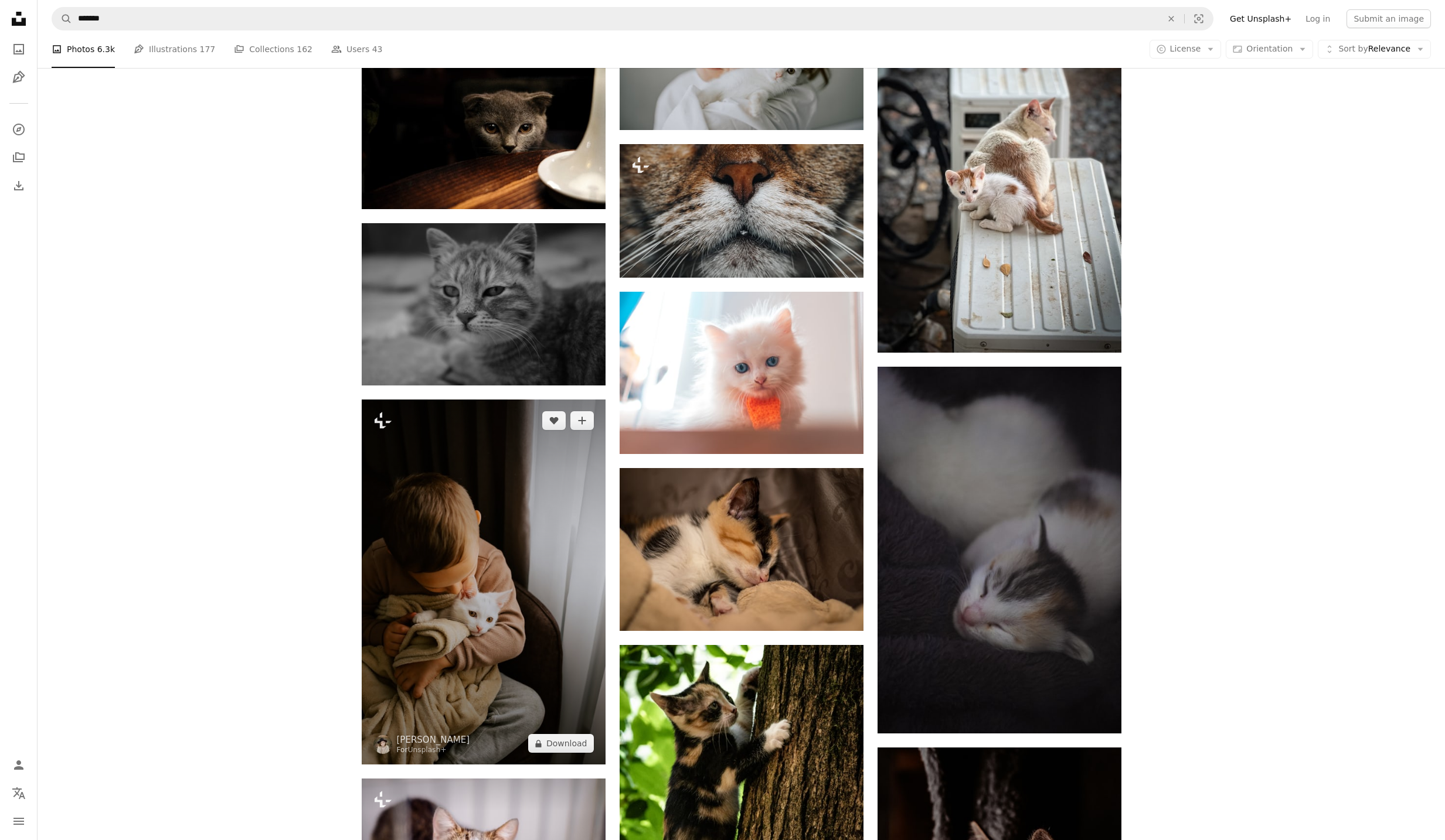
click at [570, 655] on img at bounding box center [483, 582] width 244 height 365
